Goal: Obtain resource: Obtain resource

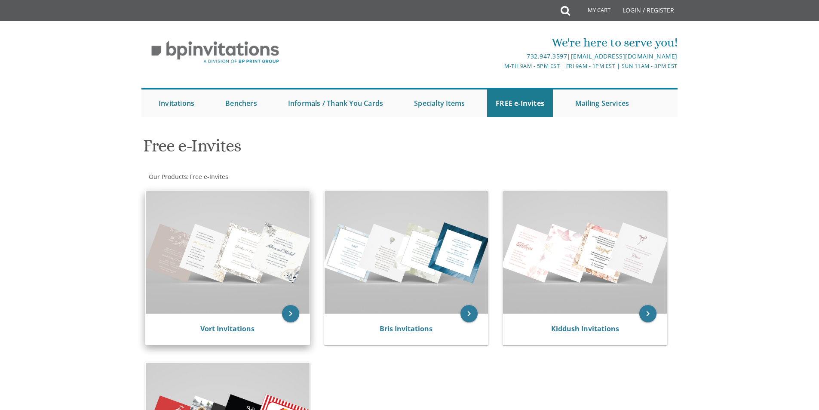
click at [275, 340] on div "Vort Invitations" at bounding box center [228, 328] width 164 height 31
click at [294, 319] on icon "keyboard_arrow_right" at bounding box center [290, 313] width 17 height 17
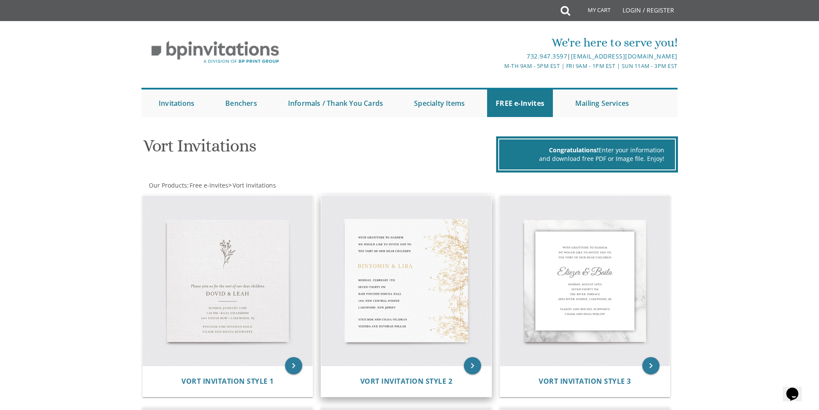
click at [445, 311] on img at bounding box center [406, 281] width 170 height 170
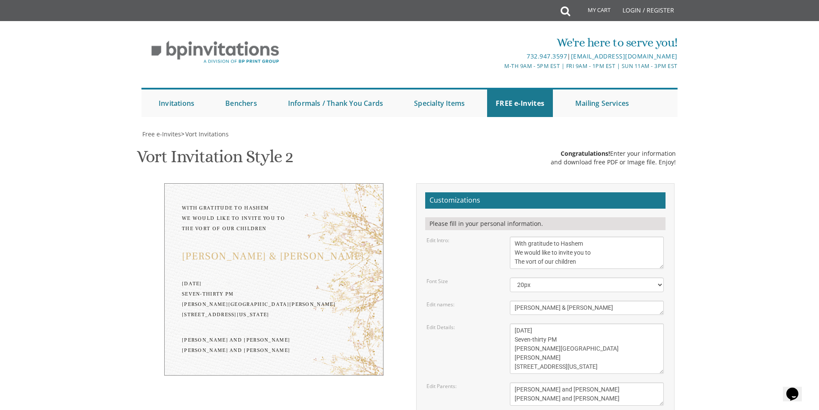
click at [527, 309] on textarea "[PERSON_NAME] & [PERSON_NAME]" at bounding box center [587, 307] width 154 height 14
click at [527, 308] on textarea "[PERSON_NAME] & [PERSON_NAME]" at bounding box center [587, 307] width 154 height 14
click at [555, 310] on textarea "[PERSON_NAME] & [PERSON_NAME]" at bounding box center [587, 307] width 154 height 14
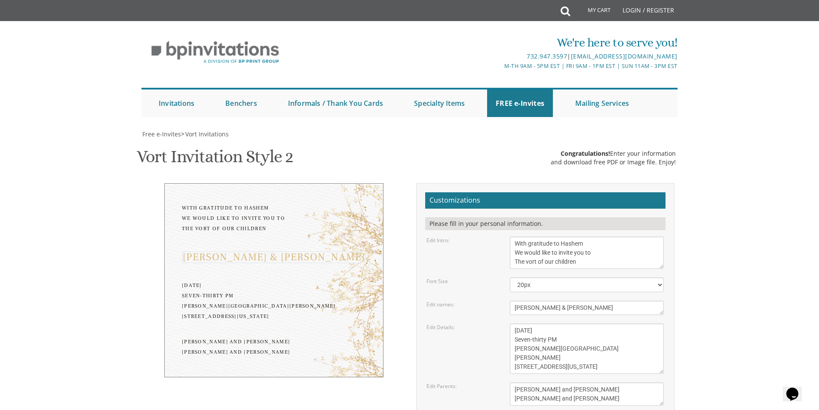
click at [555, 310] on textarea "[PERSON_NAME] & [PERSON_NAME]" at bounding box center [587, 307] width 154 height 14
click at [553, 310] on textarea "[PERSON_NAME] & [PERSON_NAME]" at bounding box center [587, 307] width 154 height 14
drag, startPoint x: 539, startPoint y: 311, endPoint x: 515, endPoint y: 311, distance: 23.2
click at [515, 311] on textarea "[PERSON_NAME] & [PERSON_NAME]" at bounding box center [587, 307] width 154 height 14
type textarea "Shimmy & Brocha"
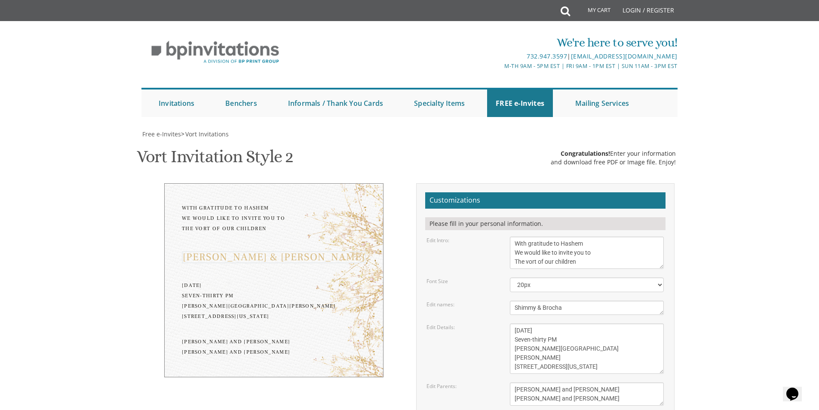
click at [551, 333] on textarea "[DATE] Seven-thirty PM [PERSON_NAME][GEOGRAPHIC_DATA][PERSON_NAME] [STREET_ADDR…" at bounding box center [587, 348] width 154 height 50
click at [562, 329] on textarea "[DATE] Seven-thirty PM [PERSON_NAME][GEOGRAPHIC_DATA][PERSON_NAME] [STREET_ADDR…" at bounding box center [587, 348] width 154 height 50
drag, startPoint x: 547, startPoint y: 338, endPoint x: 531, endPoint y: 341, distance: 16.6
click at [531, 341] on textarea "[DATE] Seven-thirty PM [PERSON_NAME][GEOGRAPHIC_DATA][PERSON_NAME] [STREET_ADDR…" at bounding box center [587, 348] width 154 height 50
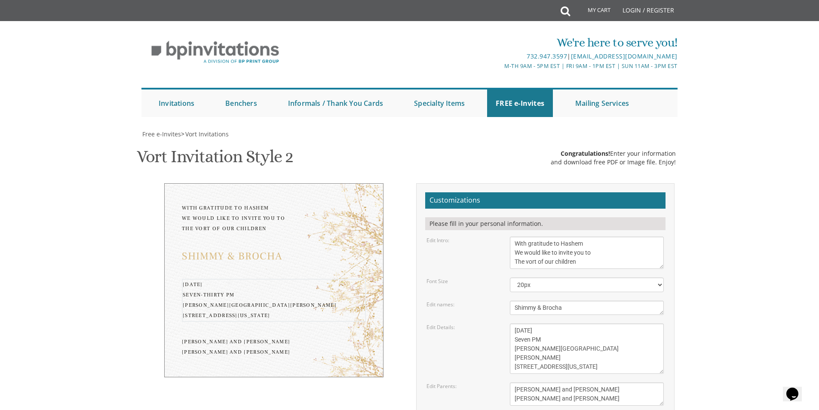
click at [534, 351] on textarea "[DATE] Seven-thirty PM [PERSON_NAME][GEOGRAPHIC_DATA][PERSON_NAME] [STREET_ADDR…" at bounding box center [587, 348] width 154 height 50
click at [637, 349] on textarea "[DATE] Seven-thirty PM [PERSON_NAME][GEOGRAPHIC_DATA][PERSON_NAME] [STREET_ADDR…" at bounding box center [587, 348] width 154 height 50
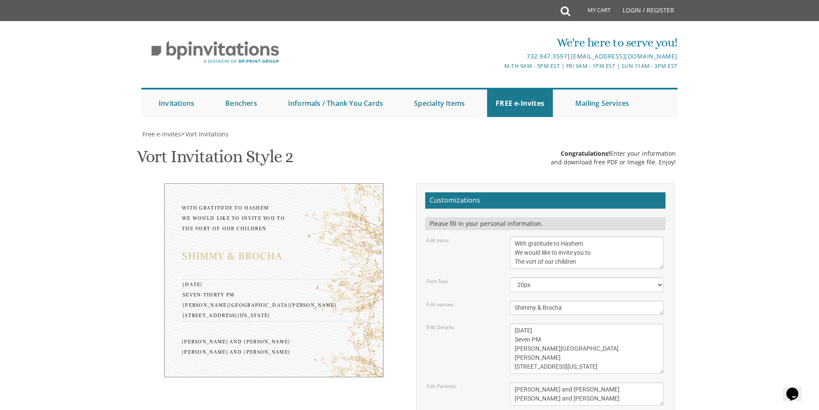
click at [533, 350] on textarea "[DATE] Seven-thirty PM [PERSON_NAME][GEOGRAPHIC_DATA][PERSON_NAME] [STREET_ADDR…" at bounding box center [587, 348] width 154 height 50
drag, startPoint x: 527, startPoint y: 357, endPoint x: 514, endPoint y: 359, distance: 13.6
click at [514, 359] on textarea "[DATE] Seven-thirty PM [PERSON_NAME][GEOGRAPHIC_DATA][PERSON_NAME] [STREET_ADDR…" at bounding box center [587, 348] width 154 height 50
drag, startPoint x: 526, startPoint y: 359, endPoint x: 559, endPoint y: 355, distance: 32.8
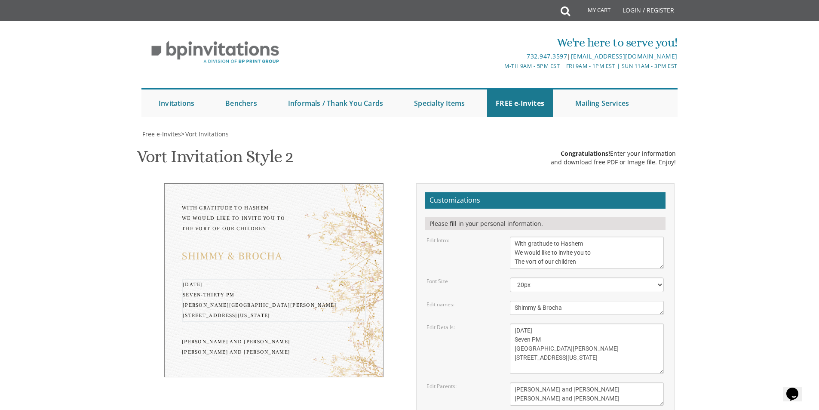
click at [559, 355] on textarea "[DATE] Seven-thirty PM [PERSON_NAME][GEOGRAPHIC_DATA][PERSON_NAME] [STREET_ADDR…" at bounding box center [587, 348] width 154 height 50
type textarea "[DATE] Seven PM [GEOGRAPHIC_DATA][PERSON_NAME] [STREET_ADDRESS][US_STATE]"
drag, startPoint x: 562, startPoint y: 360, endPoint x: 492, endPoint y: 340, distance: 73.2
click at [492, 382] on div "Edit Parents: [PERSON_NAME] and [PERSON_NAME] [PERSON_NAME] and [PERSON_NAME]" at bounding box center [545, 393] width 250 height 23
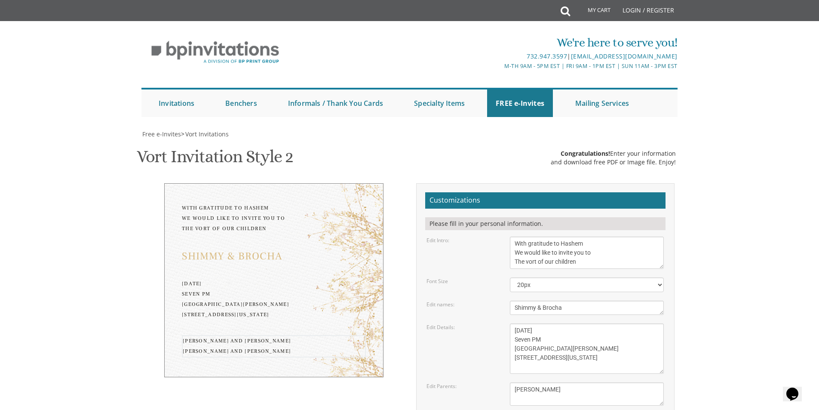
type textarea "[PERSON_NAME]"
drag, startPoint x: 534, startPoint y: 266, endPoint x: 481, endPoint y: 268, distance: 53.8
click at [481, 300] on div "Edit names: [PERSON_NAME] & [PERSON_NAME]" at bounding box center [545, 307] width 250 height 14
click at [580, 300] on textarea "[PERSON_NAME] & [PERSON_NAME]" at bounding box center [587, 307] width 154 height 14
drag, startPoint x: 515, startPoint y: 266, endPoint x: 536, endPoint y: 265, distance: 21.5
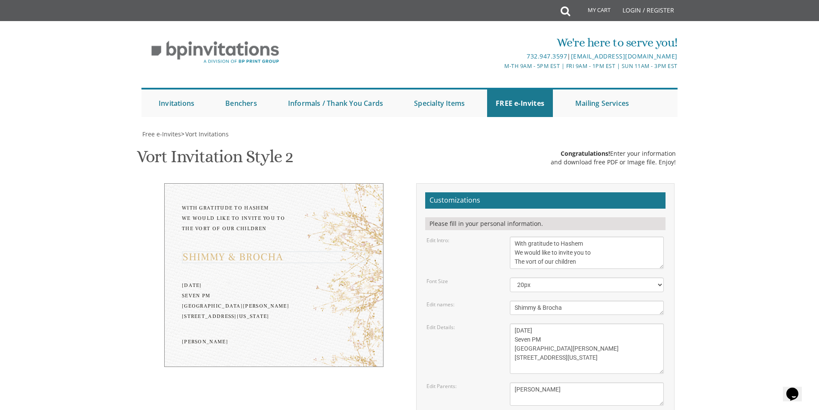
click at [536, 300] on textarea "[PERSON_NAME] & [PERSON_NAME]" at bounding box center [587, 307] width 154 height 14
click at [547, 300] on textarea "[PERSON_NAME] & [PERSON_NAME]" at bounding box center [587, 307] width 154 height 14
paste textarea "Shimmy"
drag, startPoint x: 539, startPoint y: 266, endPoint x: 534, endPoint y: 266, distance: 5.2
click at [534, 300] on textarea "[PERSON_NAME] & [PERSON_NAME]" at bounding box center [587, 307] width 154 height 14
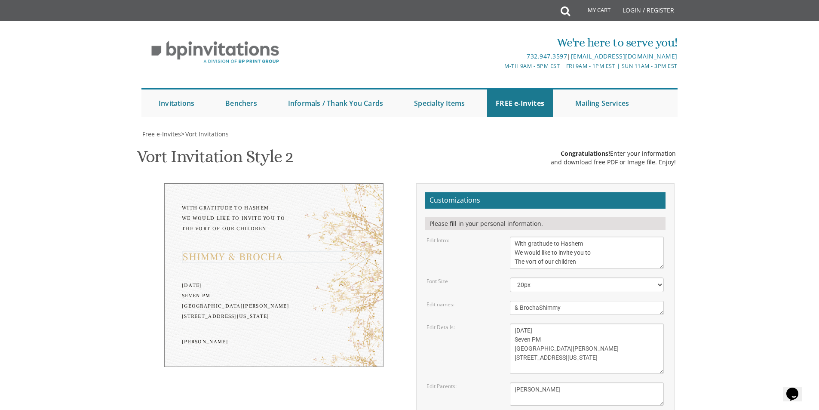
drag, startPoint x: 522, startPoint y: 266, endPoint x: 540, endPoint y: 266, distance: 18.1
click at [540, 300] on textarea "[PERSON_NAME] & [PERSON_NAME]" at bounding box center [587, 307] width 154 height 14
click at [512, 300] on textarea "[PERSON_NAME] & [PERSON_NAME]" at bounding box center [587, 307] width 154 height 14
paste textarea "Brocha"
type textarea "Brocha & Shimmy"
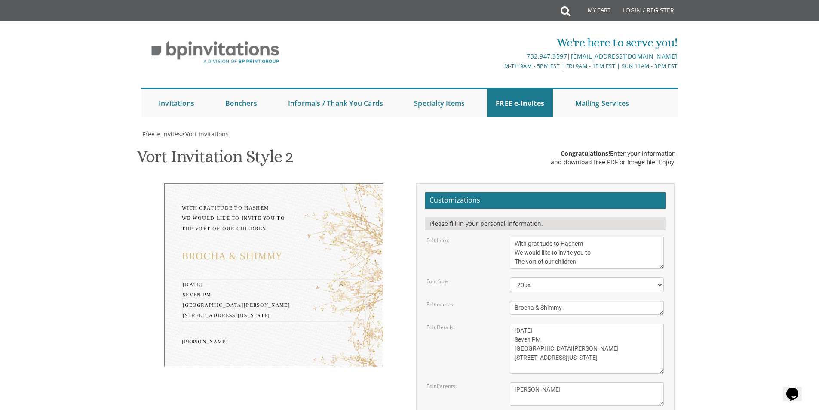
click at [638, 323] on textarea "[DATE] Seven-thirty PM [PERSON_NAME][GEOGRAPHIC_DATA][PERSON_NAME] [STREET_ADDR…" at bounding box center [587, 348] width 154 height 50
click at [537, 382] on textarea "[PERSON_NAME] and [PERSON_NAME] [PERSON_NAME] and [PERSON_NAME]" at bounding box center [587, 393] width 154 height 23
drag, startPoint x: 537, startPoint y: 347, endPoint x: 460, endPoint y: 350, distance: 76.6
click at [460, 382] on div "Edit Parents: [PERSON_NAME] and [PERSON_NAME] [PERSON_NAME] and [PERSON_NAME]" at bounding box center [545, 393] width 250 height 23
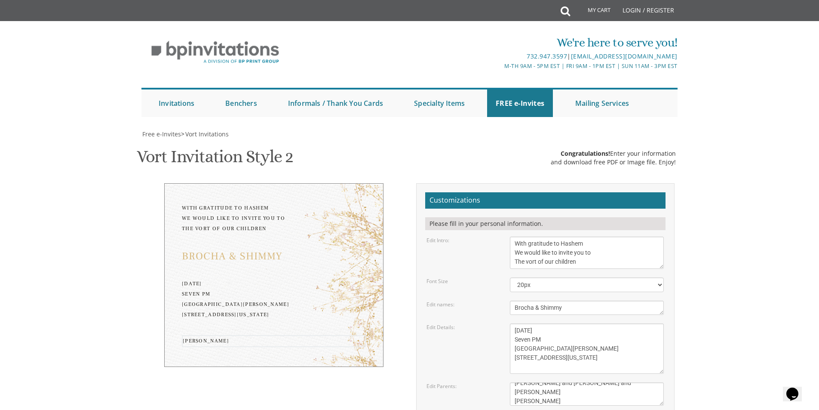
type textarea "[PERSON_NAME] and [PERSON_NAME] and [PERSON_NAME] [PERSON_NAME]"
